Goal: Check status

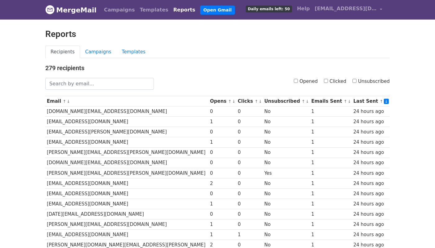
click at [298, 83] on label "Opened" at bounding box center [306, 81] width 24 height 7
click at [298, 83] on input "Opened" at bounding box center [296, 81] width 4 height 4
checkbox input "true"
